Goal: Task Accomplishment & Management: Manage account settings

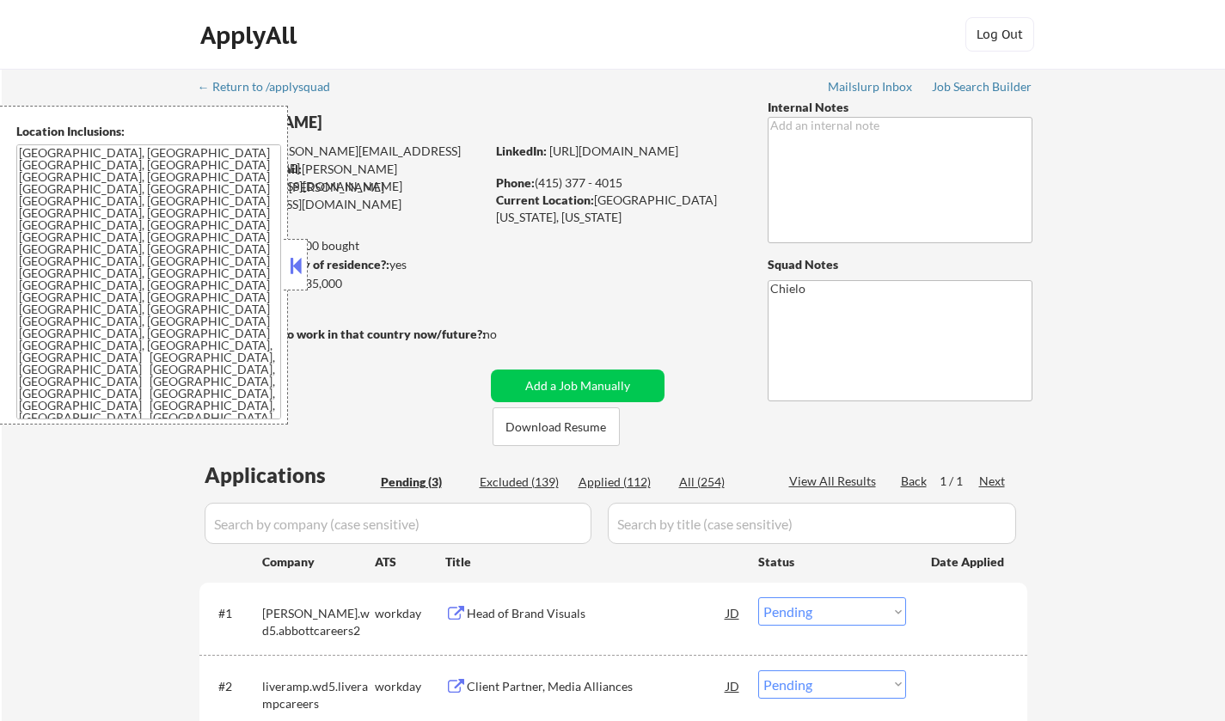
select select ""pending""
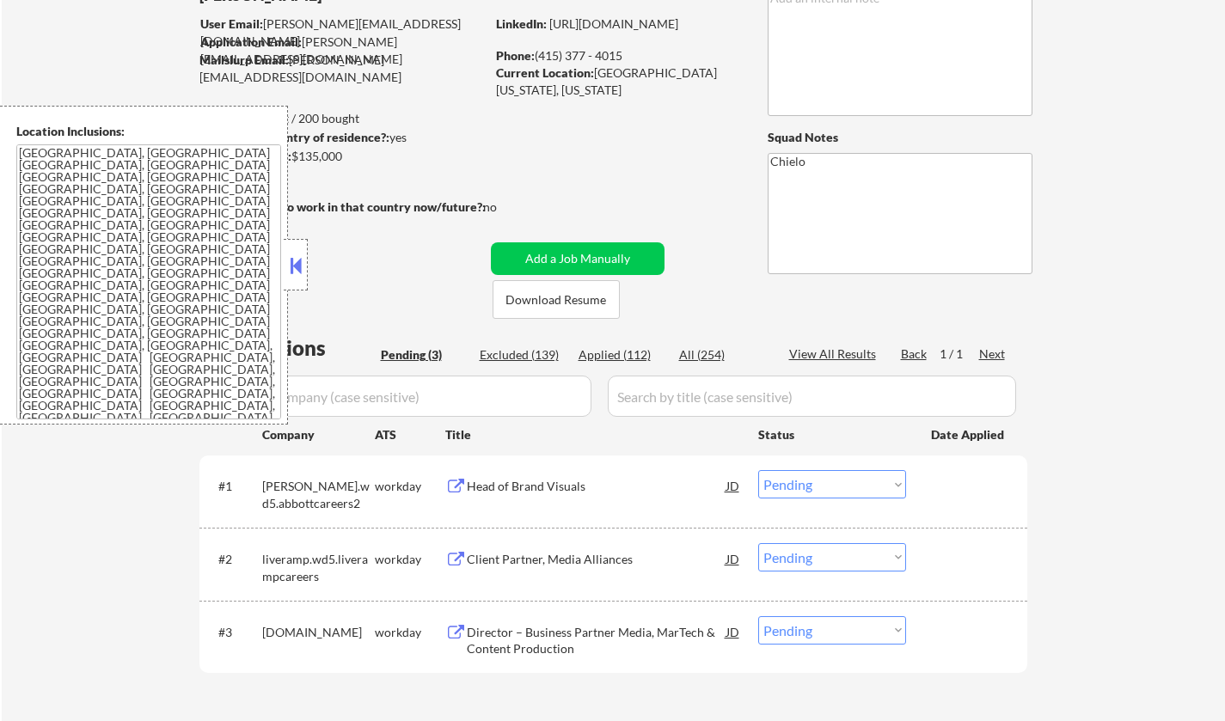
scroll to position [172, 0]
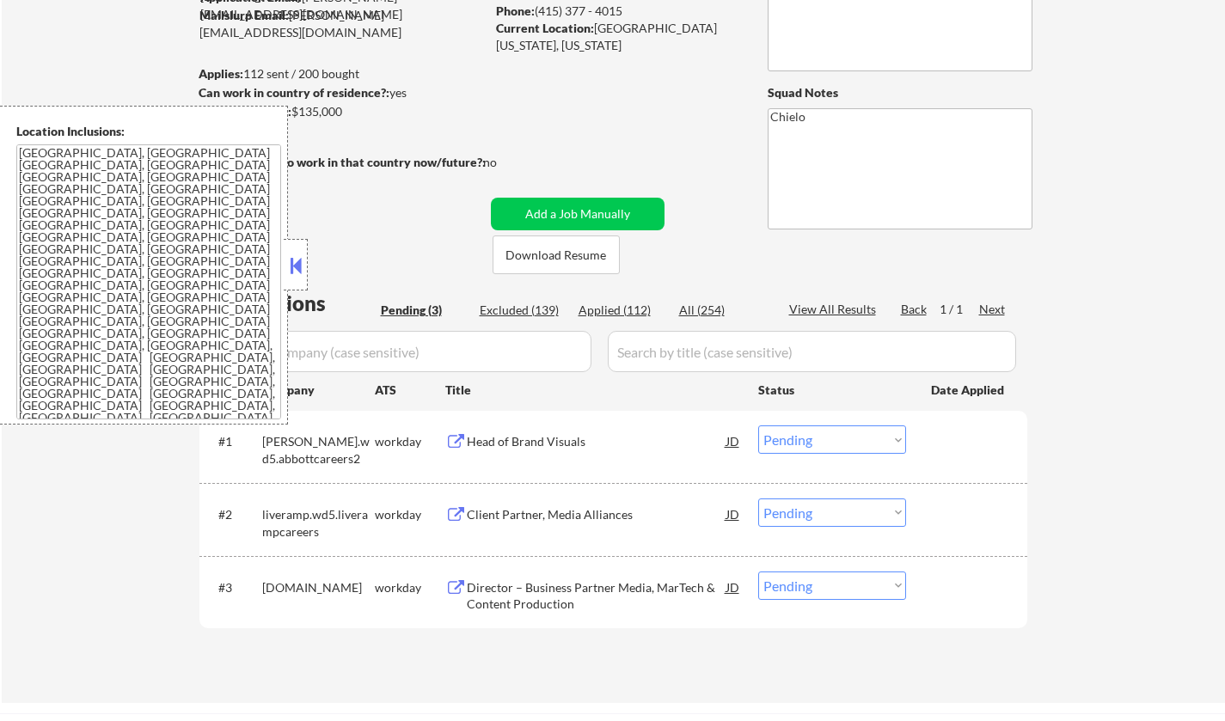
click at [537, 439] on div "Head of Brand Visuals" at bounding box center [597, 441] width 260 height 17
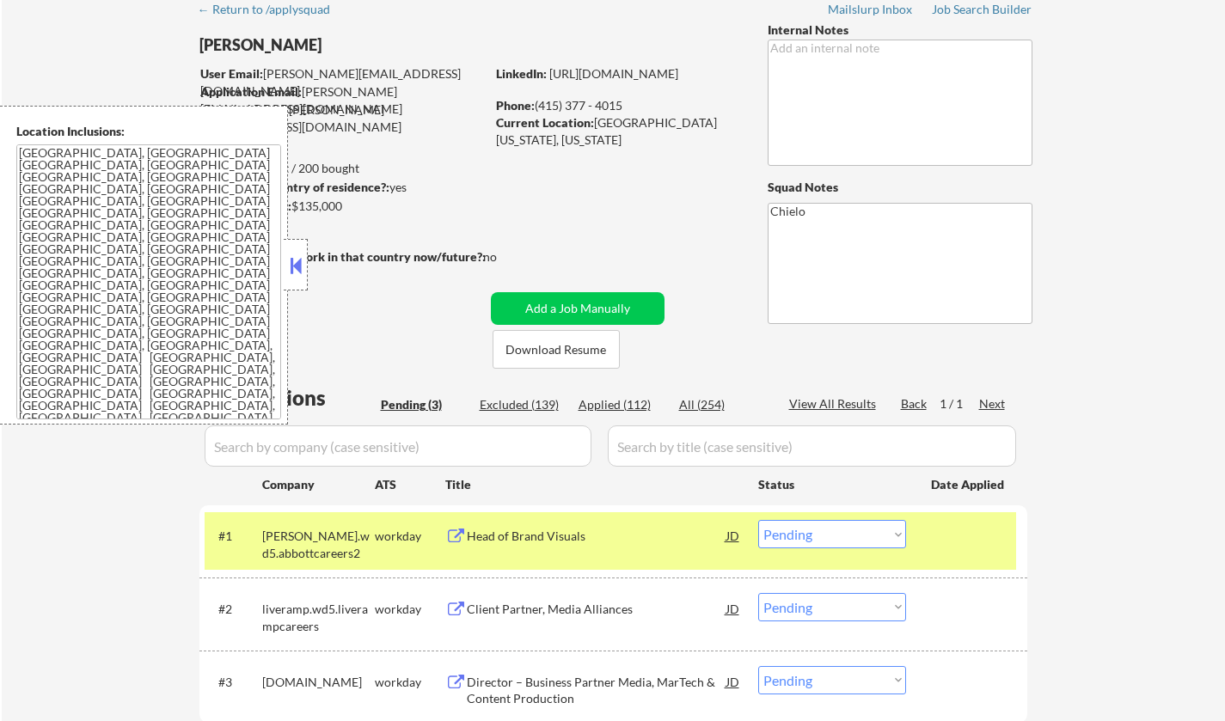
scroll to position [258, 0]
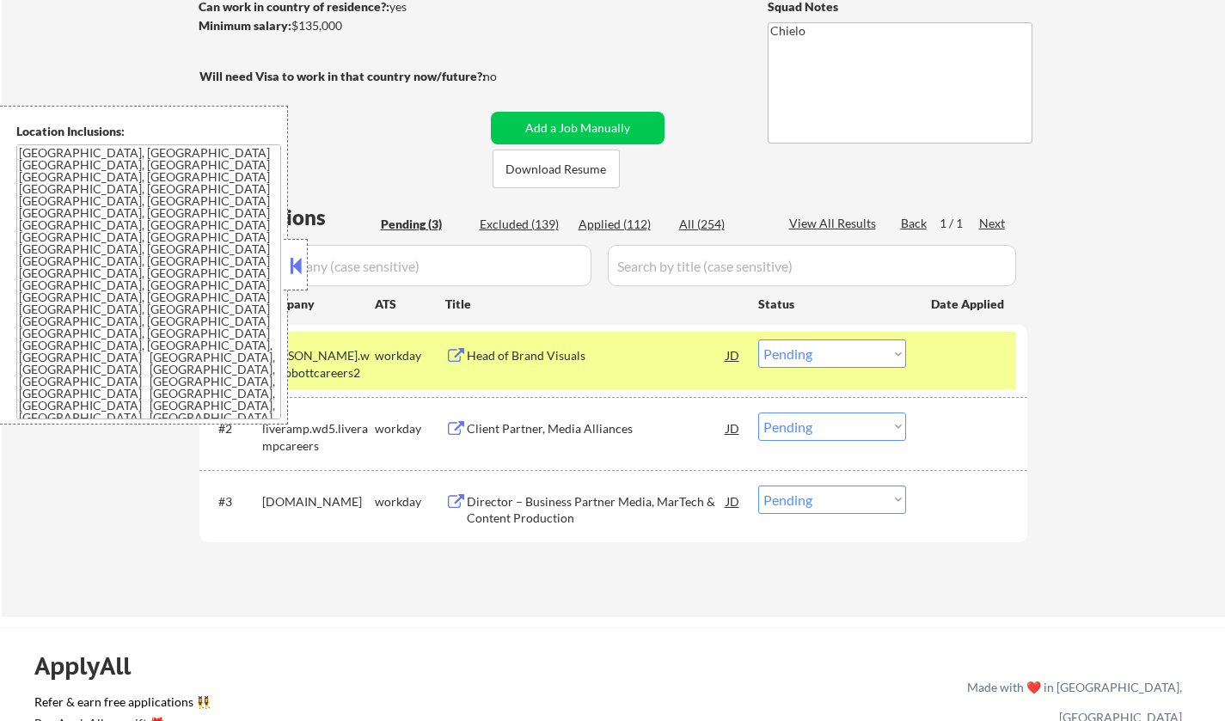
click at [833, 359] on select "Choose an option... Pending Applied Excluded (Questions) Excluded (Expired) Exc…" at bounding box center [832, 354] width 148 height 28
click at [758, 340] on select "Choose an option... Pending Applied Excluded (Questions) Excluded (Expired) Exc…" at bounding box center [832, 354] width 148 height 28
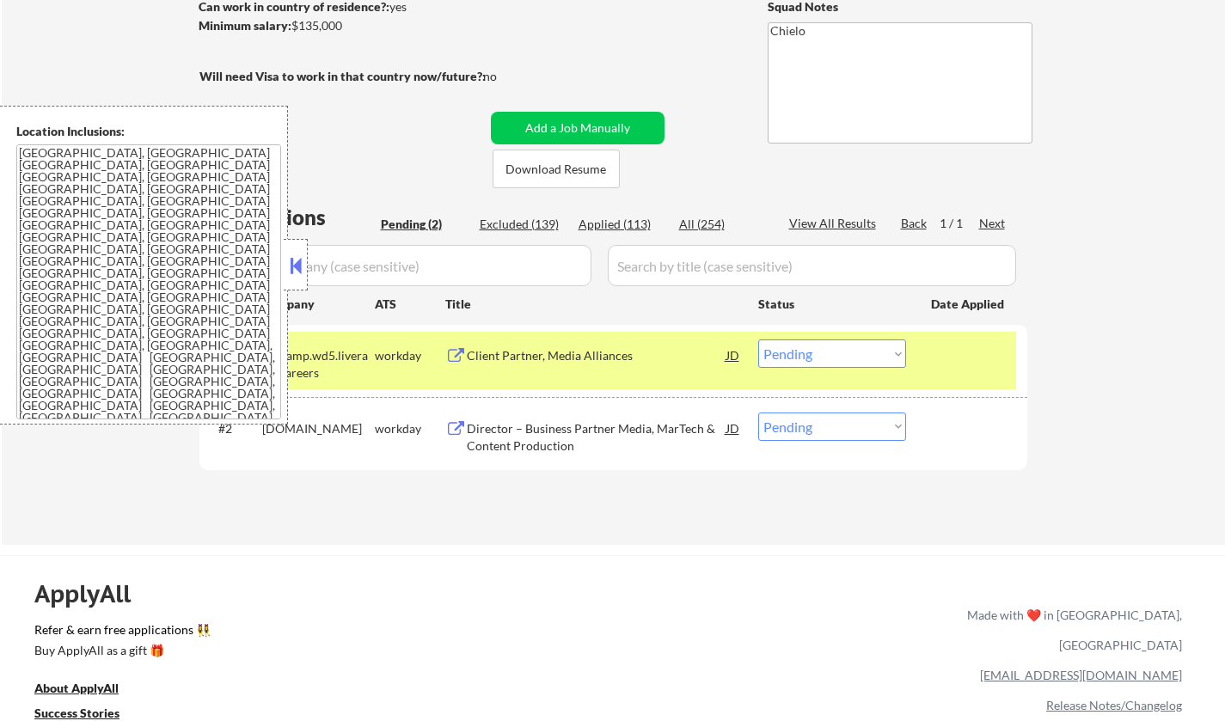
click at [303, 269] on button at bounding box center [295, 266] width 19 height 26
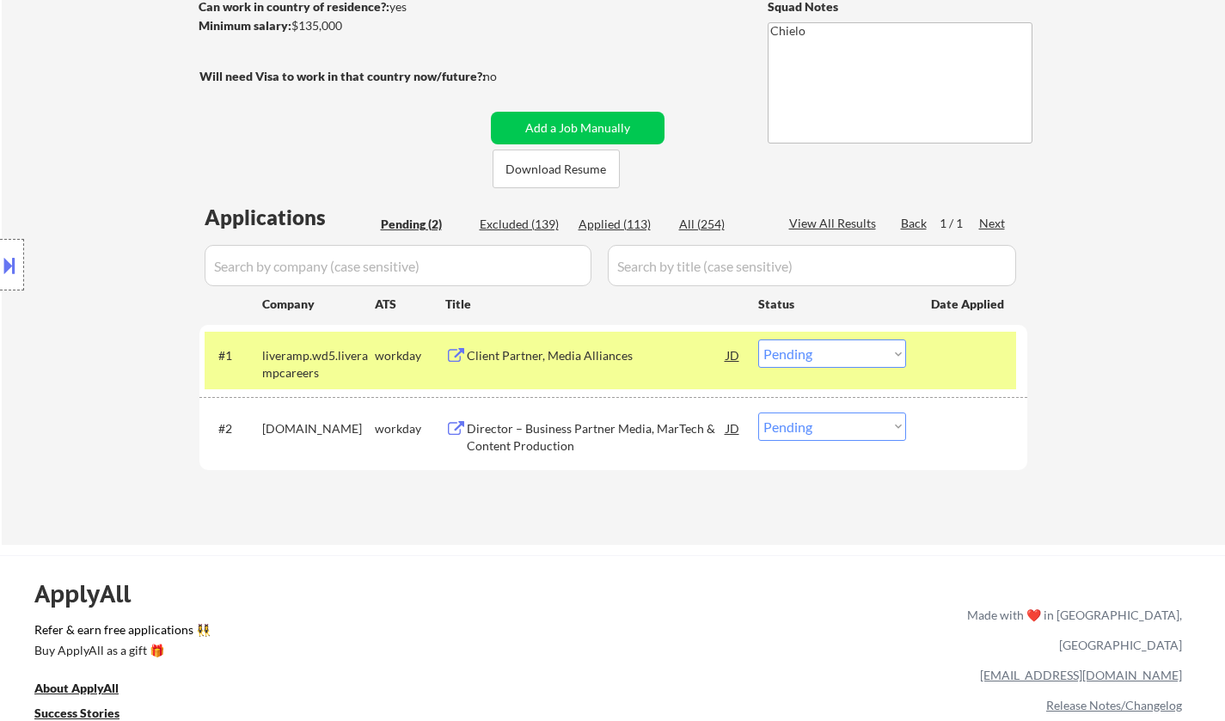
click at [1157, 452] on div "← Return to /applysquad Mailslurp Inbox Job Search Builder [PERSON_NAME] User E…" at bounding box center [614, 178] width 1224 height 734
click at [529, 352] on div "Client Partner, Media Alliances" at bounding box center [597, 355] width 260 height 17
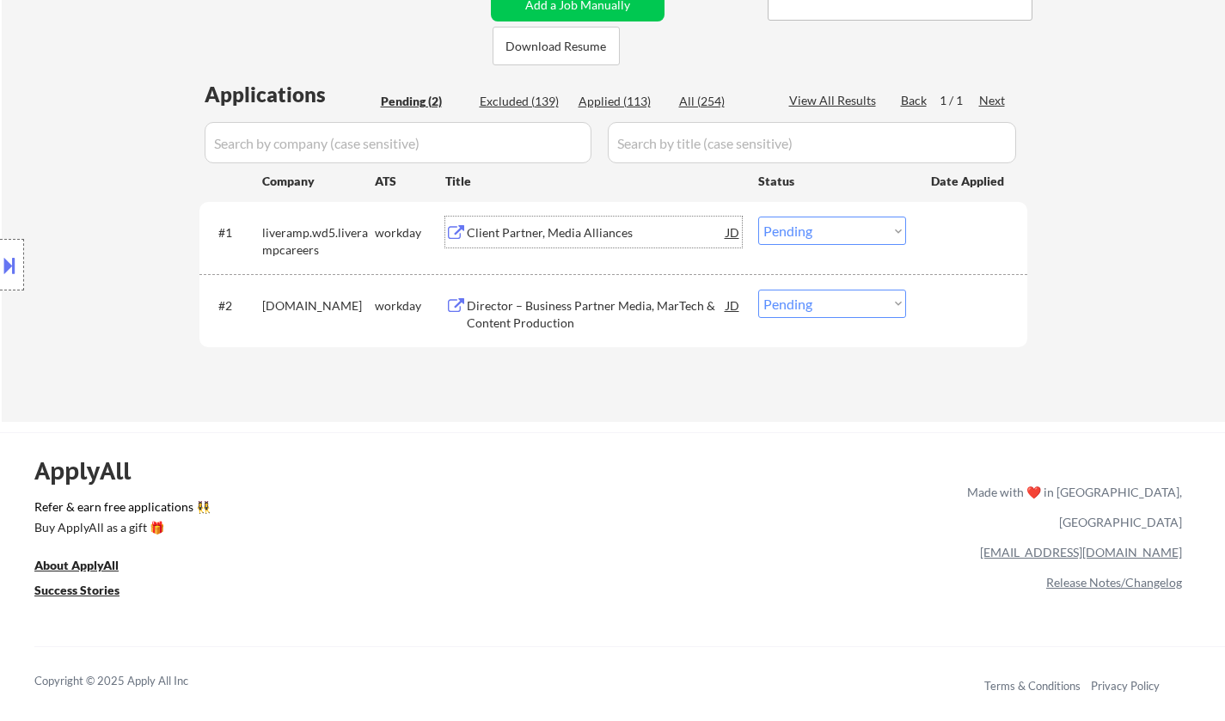
scroll to position [516, 0]
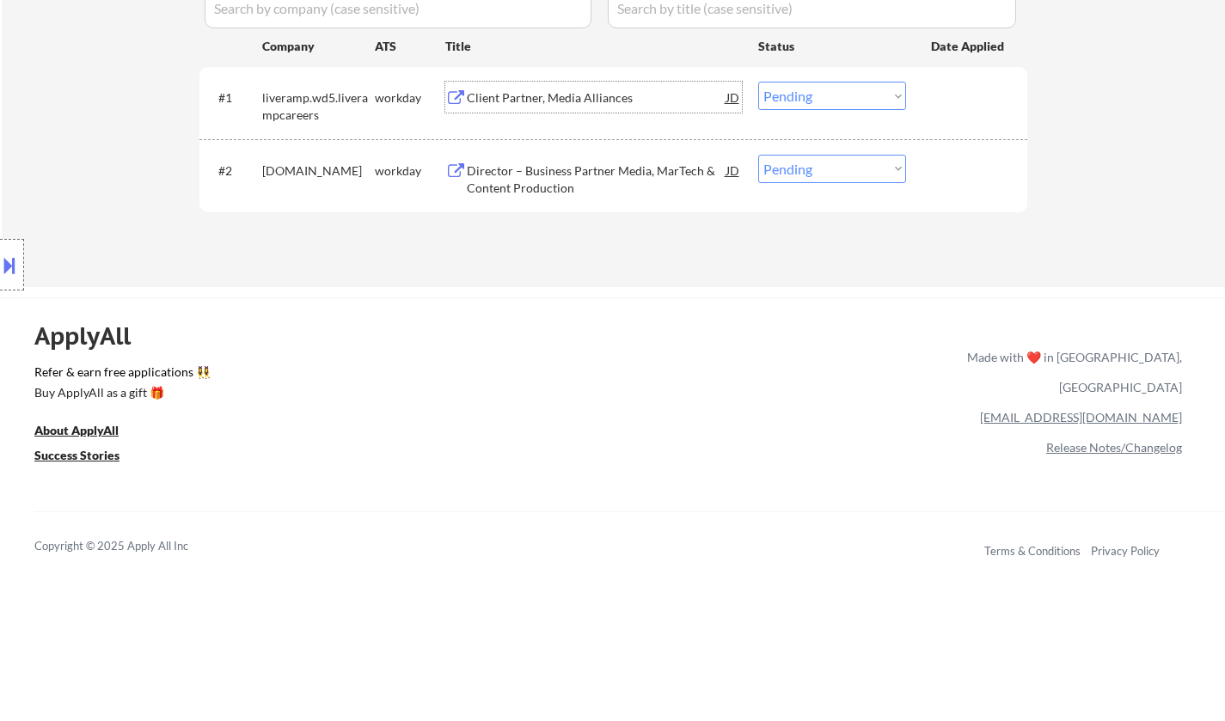
drag, startPoint x: 893, startPoint y: 103, endPoint x: 883, endPoint y: 109, distance: 11.2
click at [893, 103] on select "Choose an option... Pending Applied Excluded (Questions) Excluded (Expired) Exc…" at bounding box center [832, 96] width 148 height 28
click at [758, 82] on select "Choose an option... Pending Applied Excluded (Questions) Excluded (Expired) Exc…" at bounding box center [832, 96] width 148 height 28
select select ""pending""
